Goal: Task Accomplishment & Management: Manage account settings

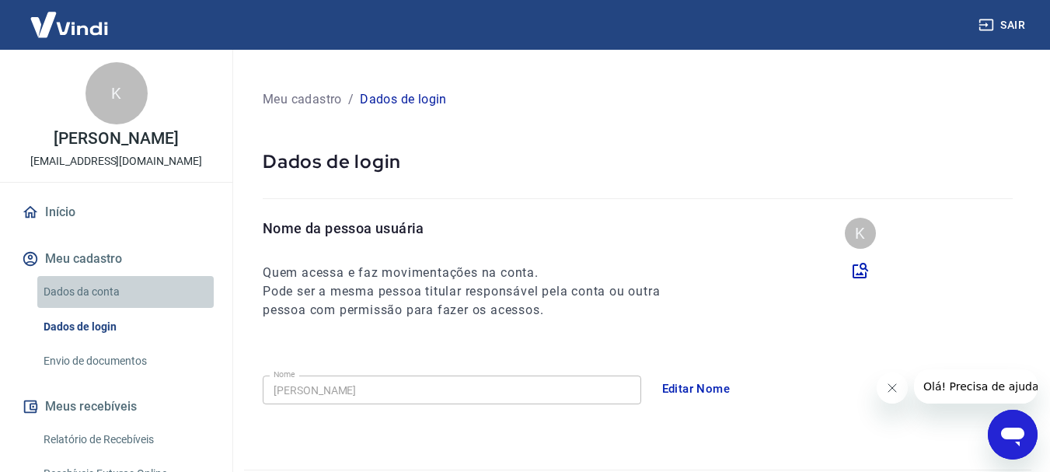
click at [125, 291] on link "Dados da conta" at bounding box center [125, 292] width 176 height 32
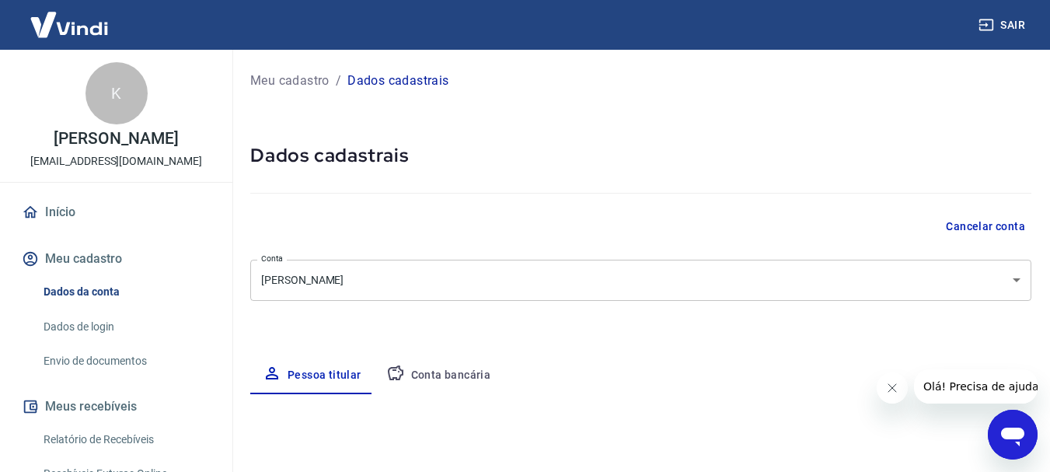
select select "GO"
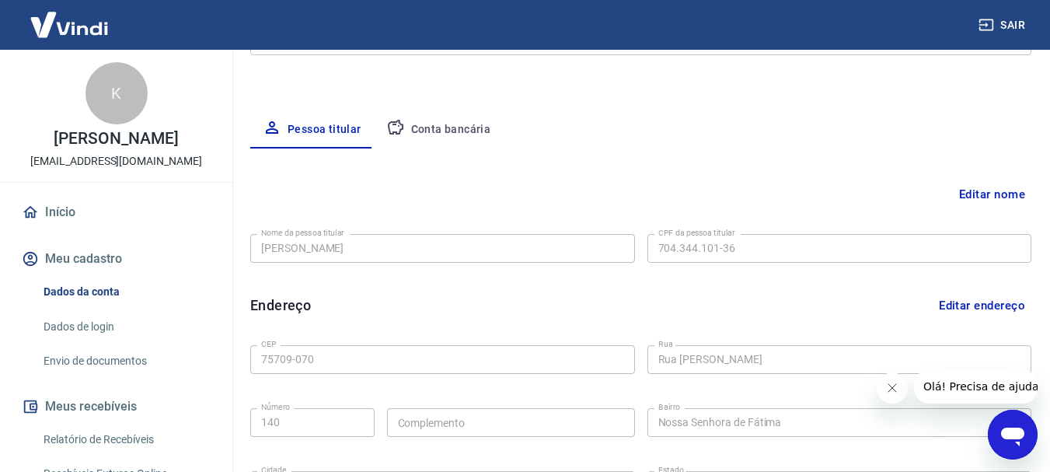
click at [429, 124] on button "Conta bancária" at bounding box center [439, 129] width 130 height 37
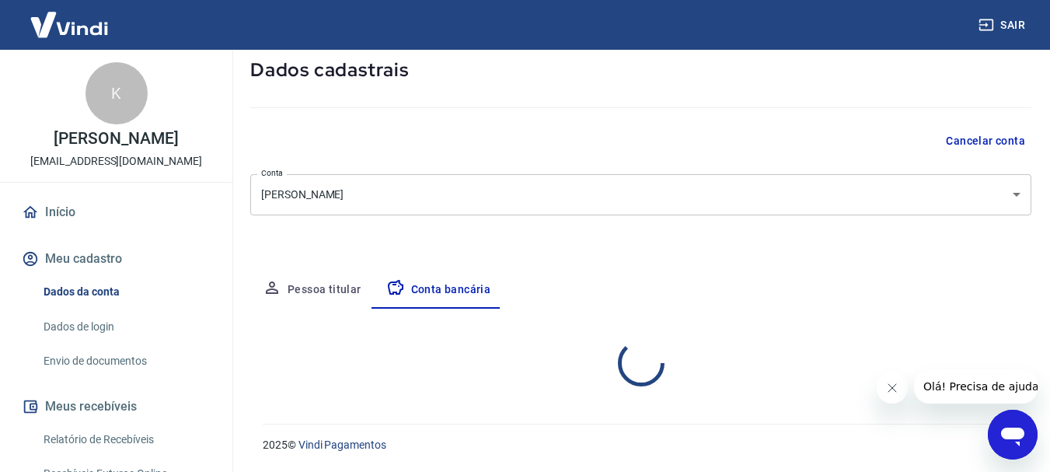
select select "1"
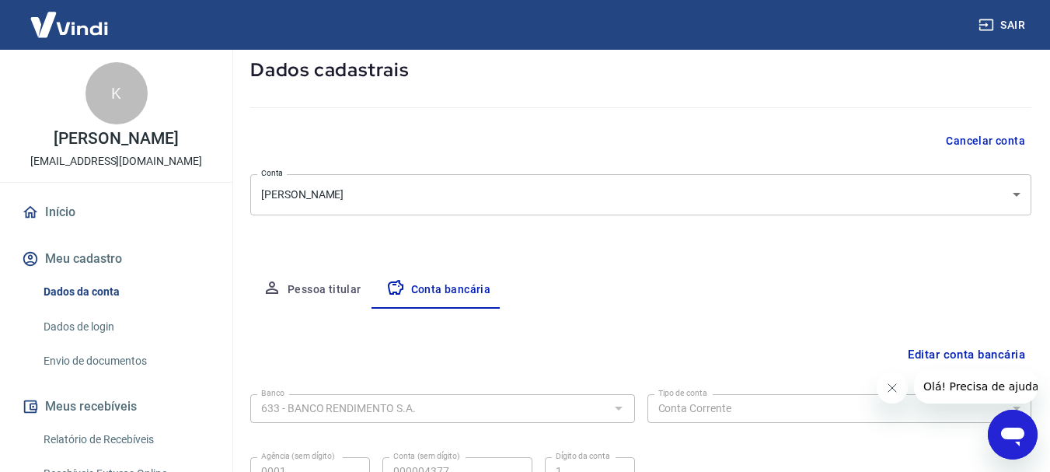
scroll to position [236, 0]
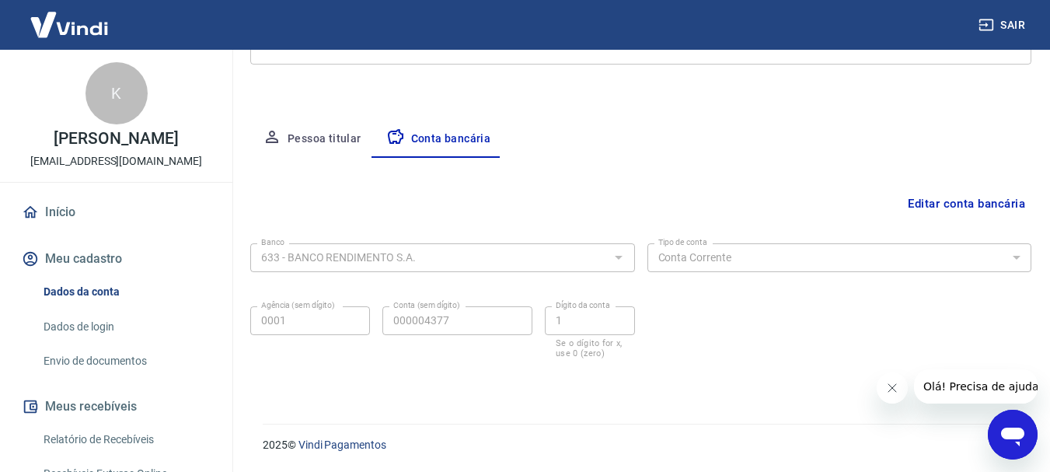
click at [997, 207] on button "Editar conta bancária" at bounding box center [966, 204] width 130 height 30
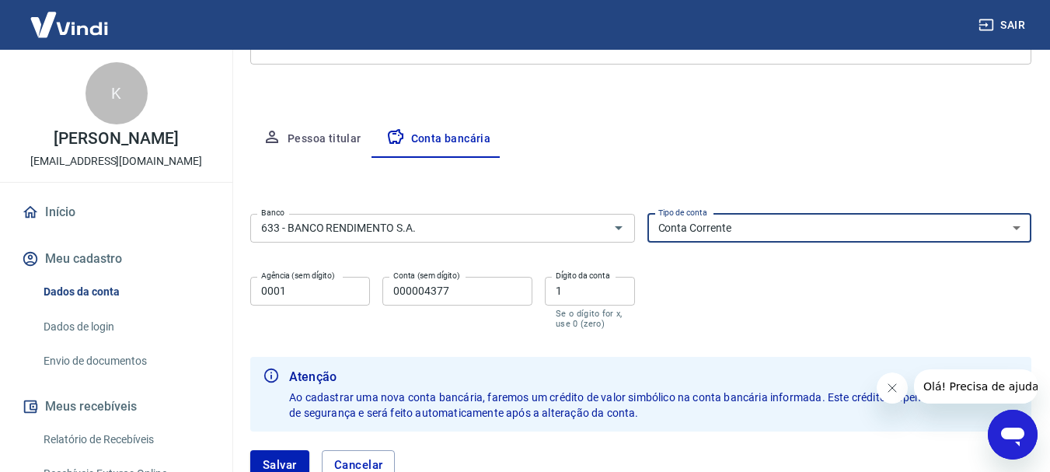
click at [1009, 215] on select "Conta Corrente Conta Poupança" at bounding box center [839, 228] width 385 height 29
click at [703, 226] on select "Conta Corrente Conta Poupança" at bounding box center [839, 228] width 385 height 29
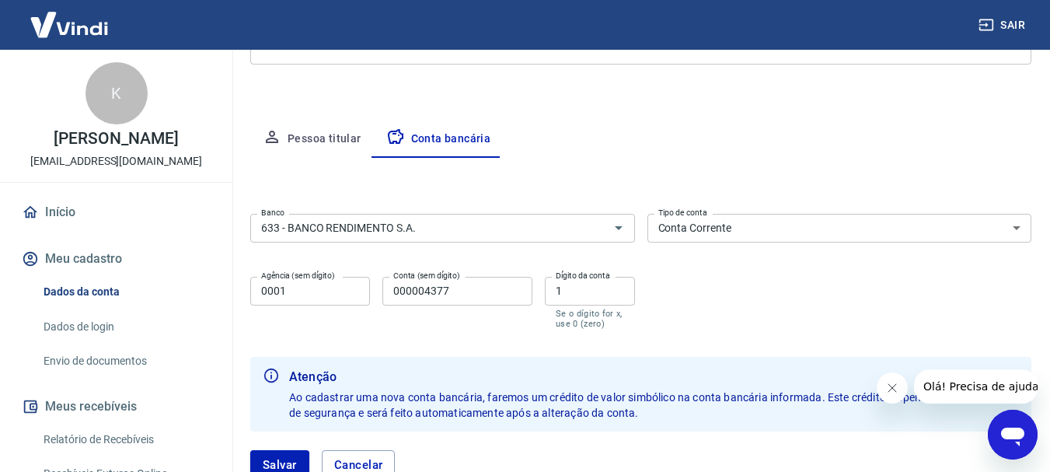
click at [560, 261] on div "Banco 633 - BANCO RENDIMENTO S.A. Banco Tipo de conta Conta Corrente Conta Poup…" at bounding box center [640, 269] width 781 height 124
click at [557, 237] on input "633 - BANCO RENDIMENTO S.A." at bounding box center [419, 227] width 329 height 19
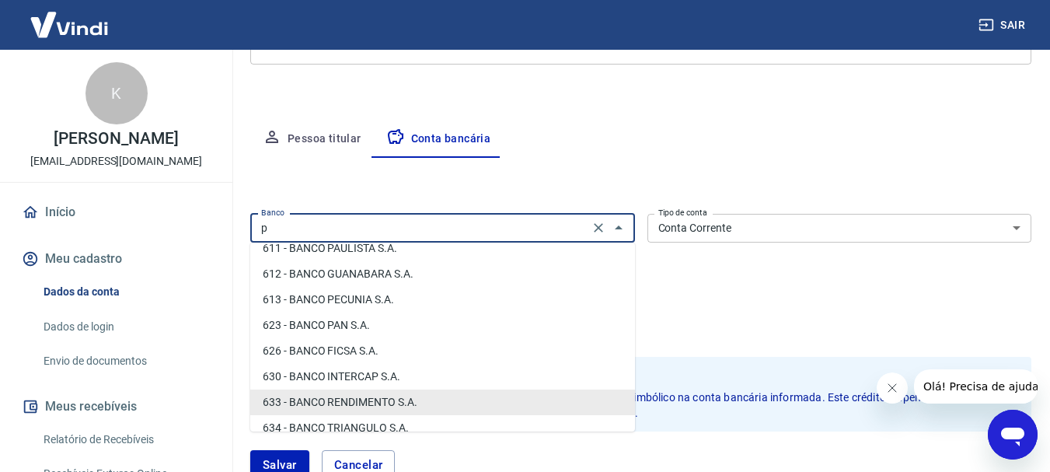
scroll to position [0, 0]
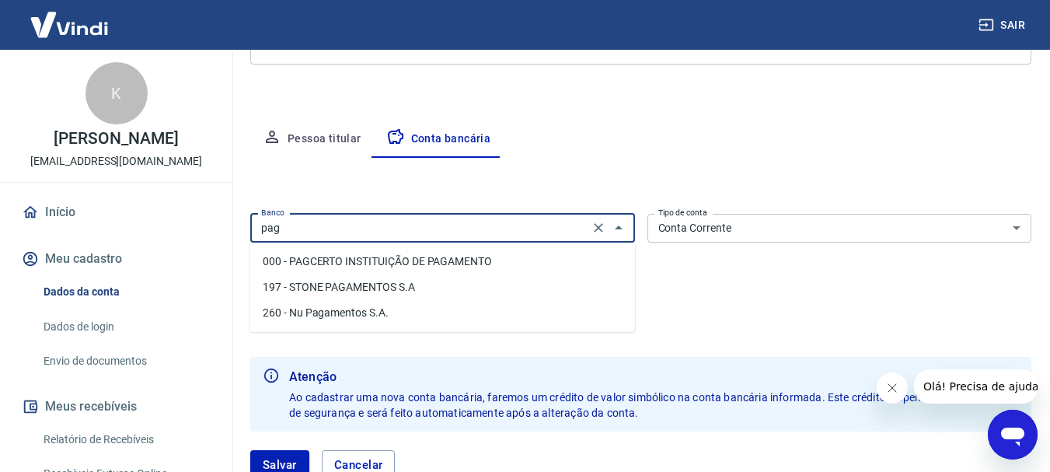
type input "633 - BANCO RENDIMENTO S.A."
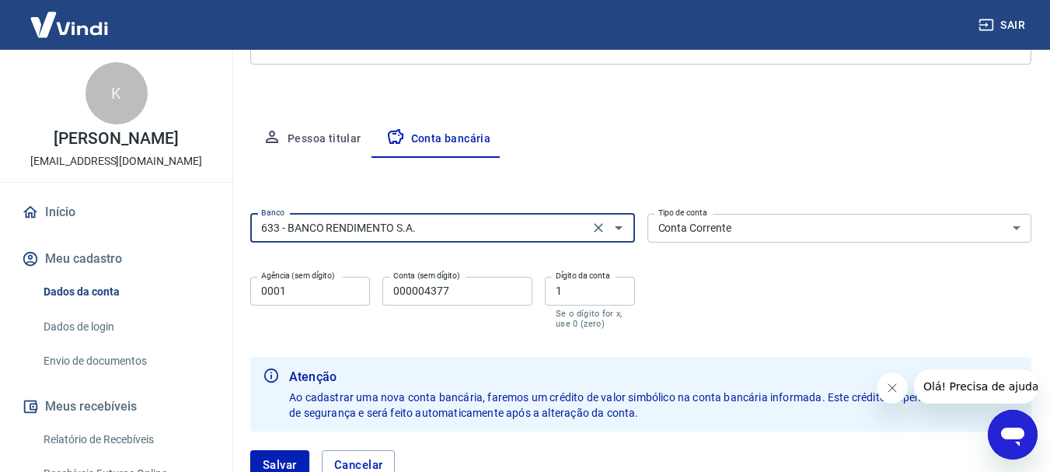
click at [500, 217] on div "633 - BANCO RENDIMENTO S.A. Banco" at bounding box center [442, 228] width 385 height 29
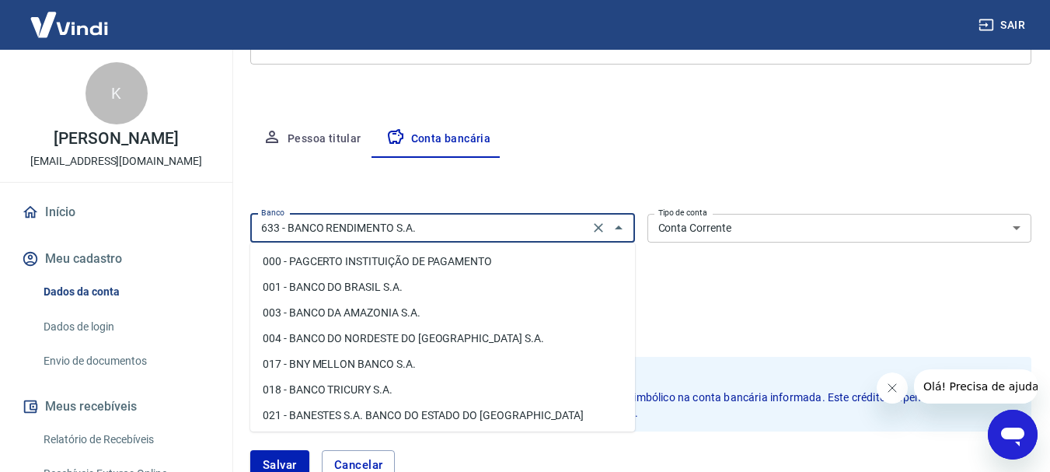
scroll to position [2004, 0]
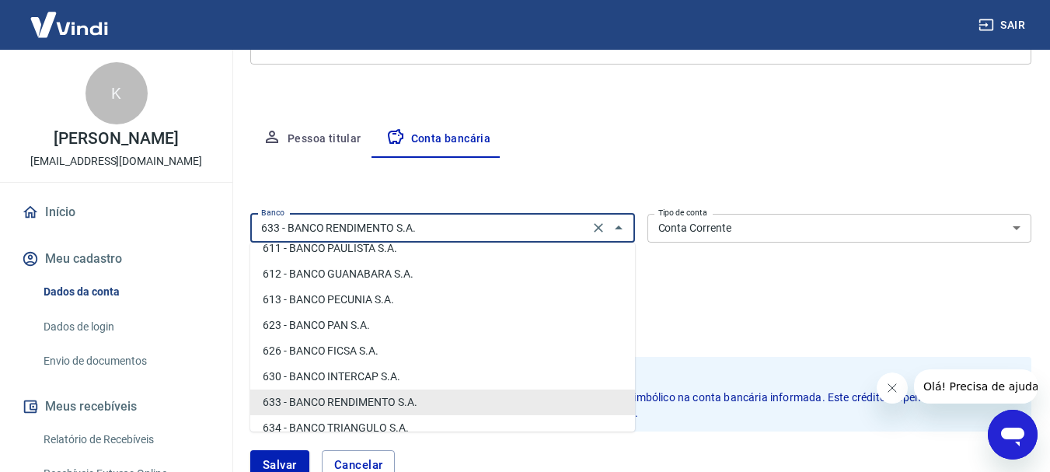
click at [600, 228] on icon "Clear" at bounding box center [599, 228] width 16 height 16
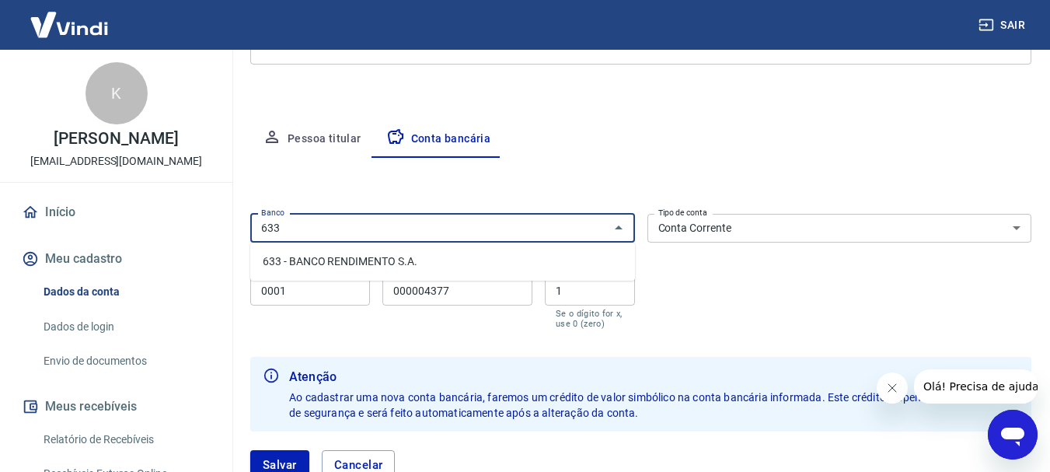
click at [487, 254] on li "633 - BANCO RENDIMENTO S.A." at bounding box center [442, 262] width 385 height 26
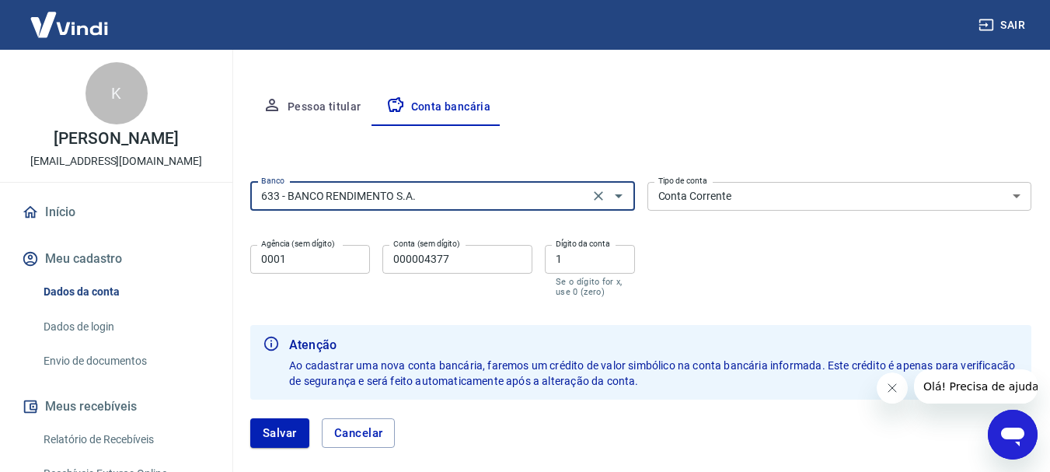
scroll to position [297, 0]
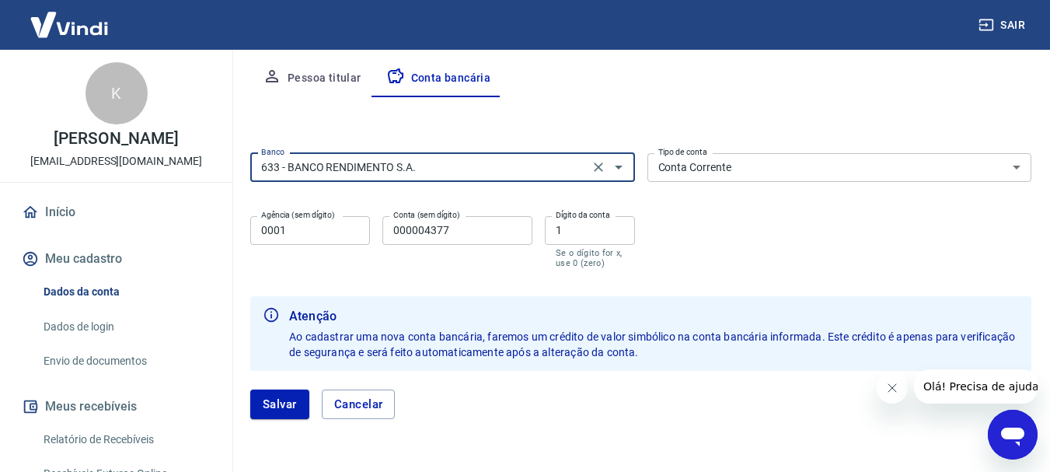
type input "633 - BANCO RENDIMENTO S.A."
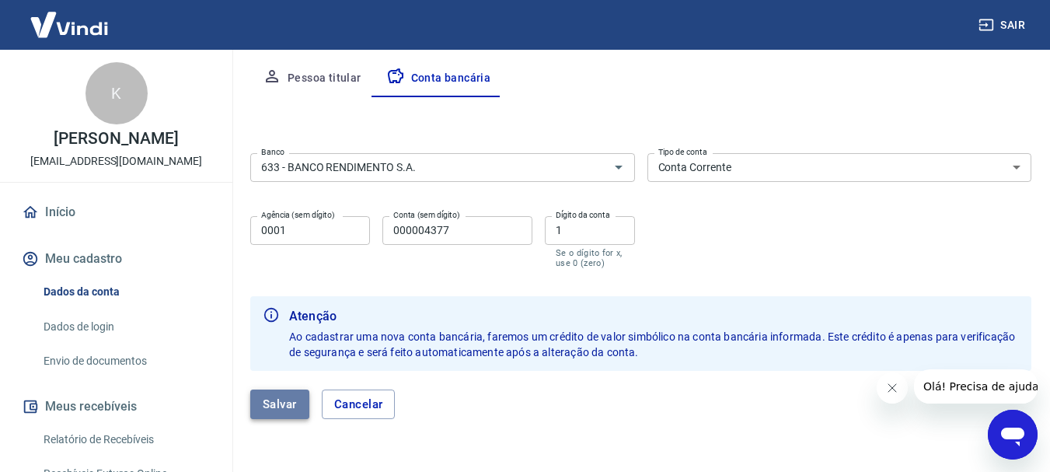
click at [296, 393] on button "Salvar" at bounding box center [279, 404] width 59 height 30
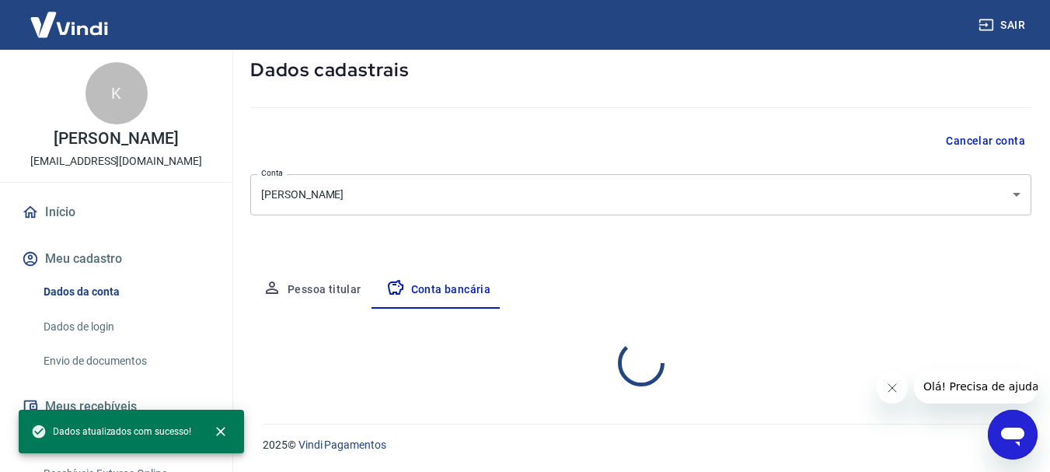
select select "1"
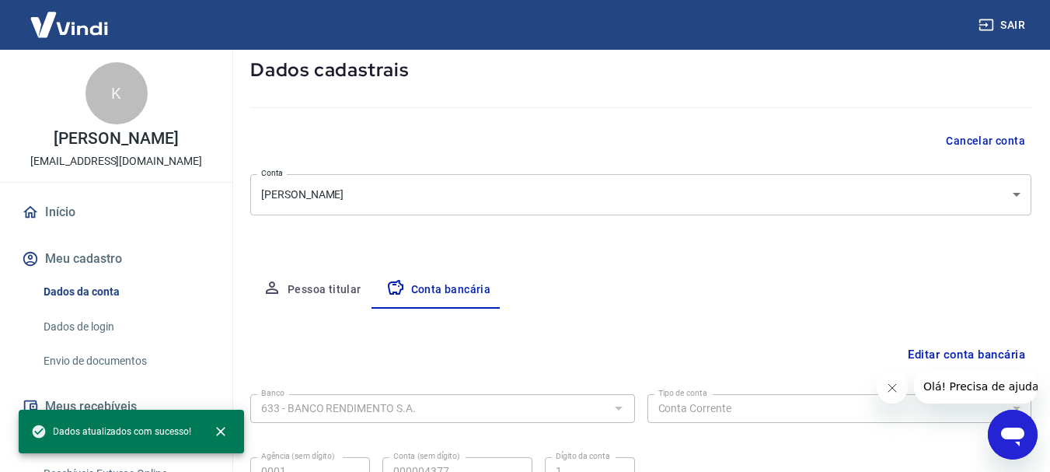
scroll to position [236, 0]
